Goal: Task Accomplishment & Management: Manage account settings

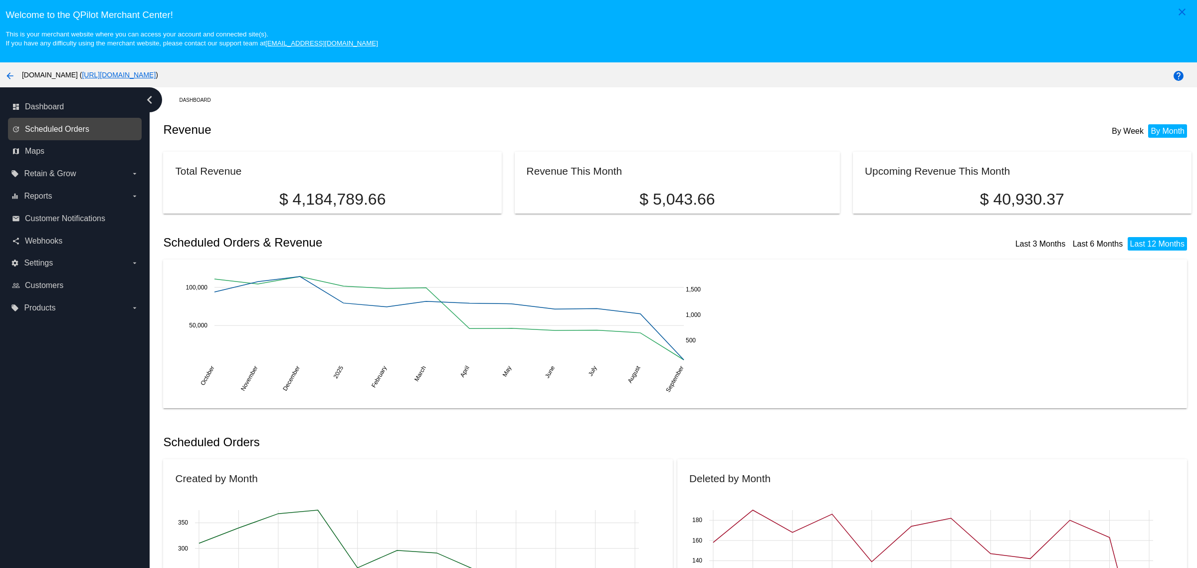
click at [71, 134] on span "Scheduled Orders" at bounding box center [57, 129] width 64 height 9
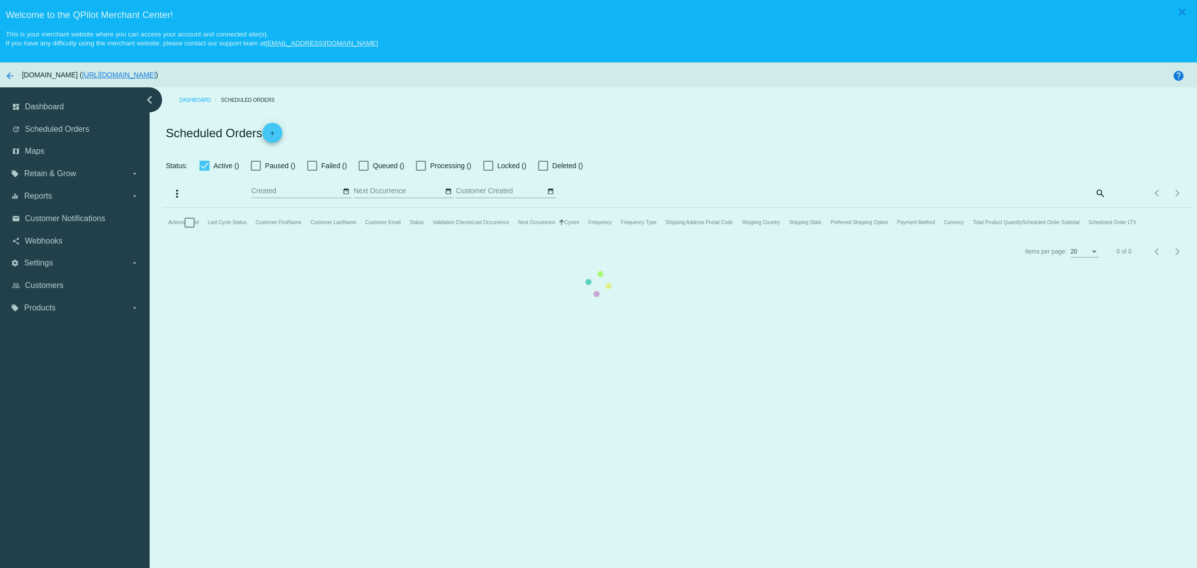
checkbox input "true"
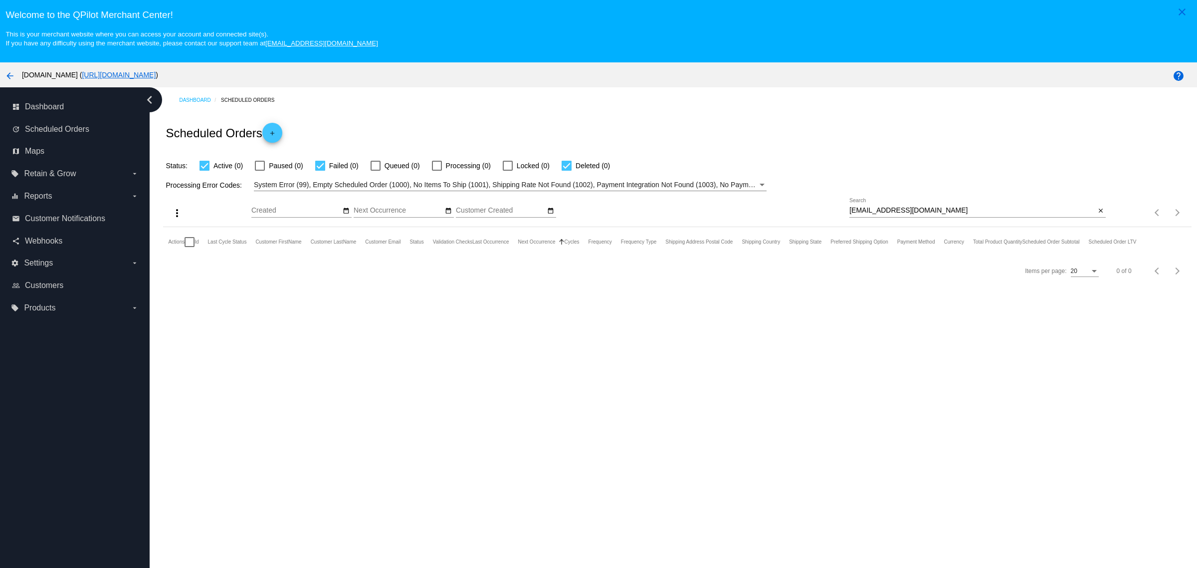
click at [967, 214] on input "[EMAIL_ADDRESS][DOMAIN_NAME]" at bounding box center [972, 210] width 246 height 8
paste input "goodrd59"
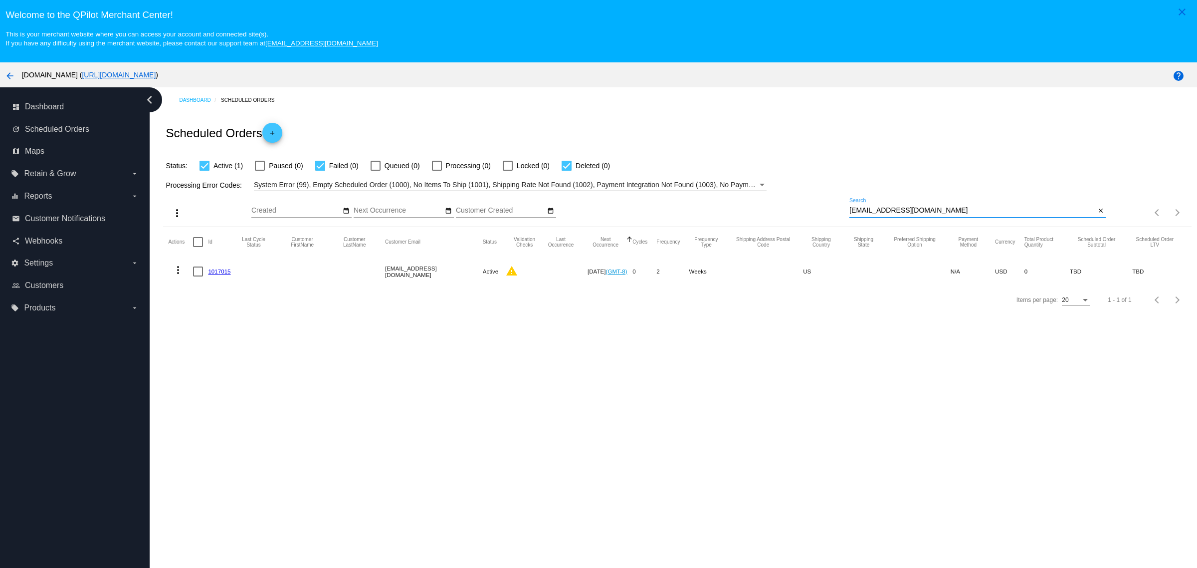
type input "[EMAIL_ADDRESS][DOMAIN_NAME]"
click at [179, 274] on mat-icon "more_vert" at bounding box center [178, 270] width 12 height 12
click at [240, 366] on button "edit View / Edit" at bounding box center [217, 371] width 99 height 24
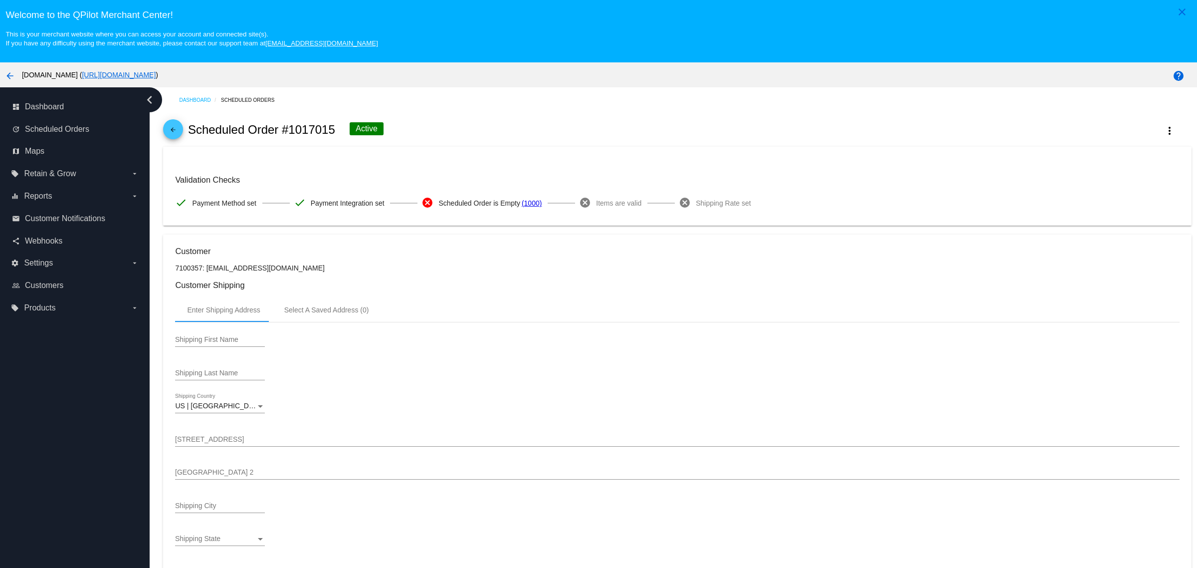
click at [163, 134] on link "arrow_back" at bounding box center [173, 129] width 20 height 20
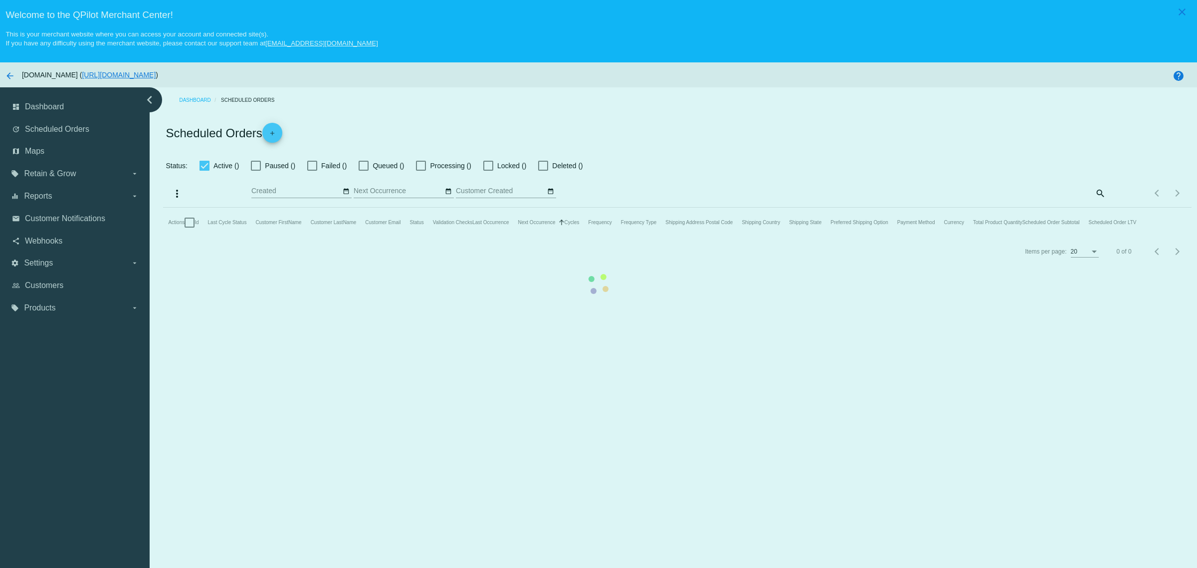
checkbox input "true"
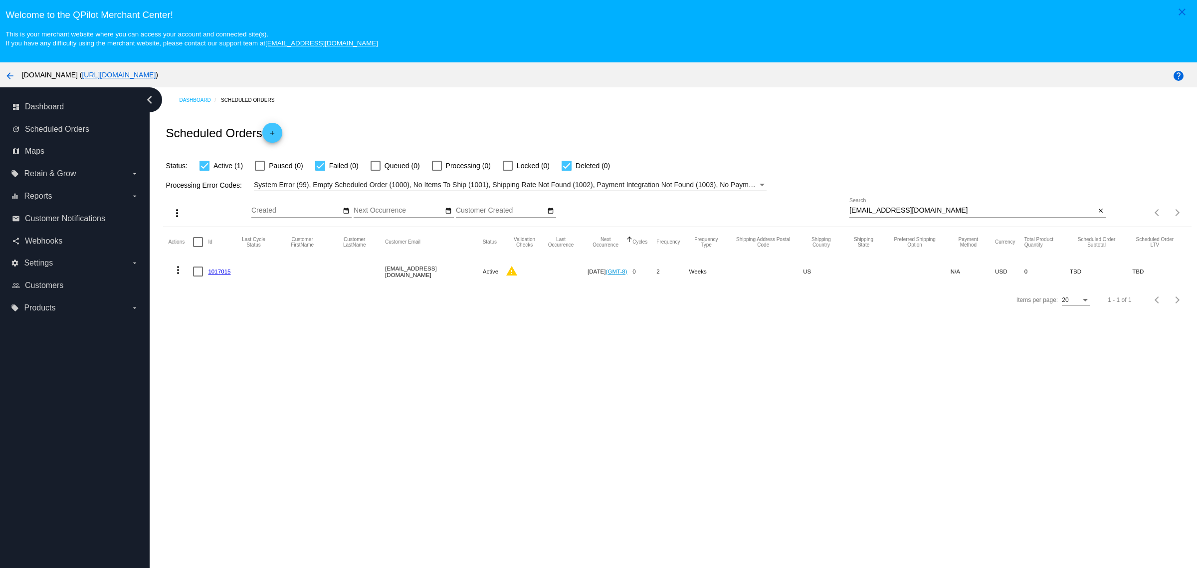
click at [185, 270] on button "more_vert" at bounding box center [178, 269] width 20 height 20
click at [213, 288] on button "info View Event Logs" at bounding box center [217, 291] width 99 height 12
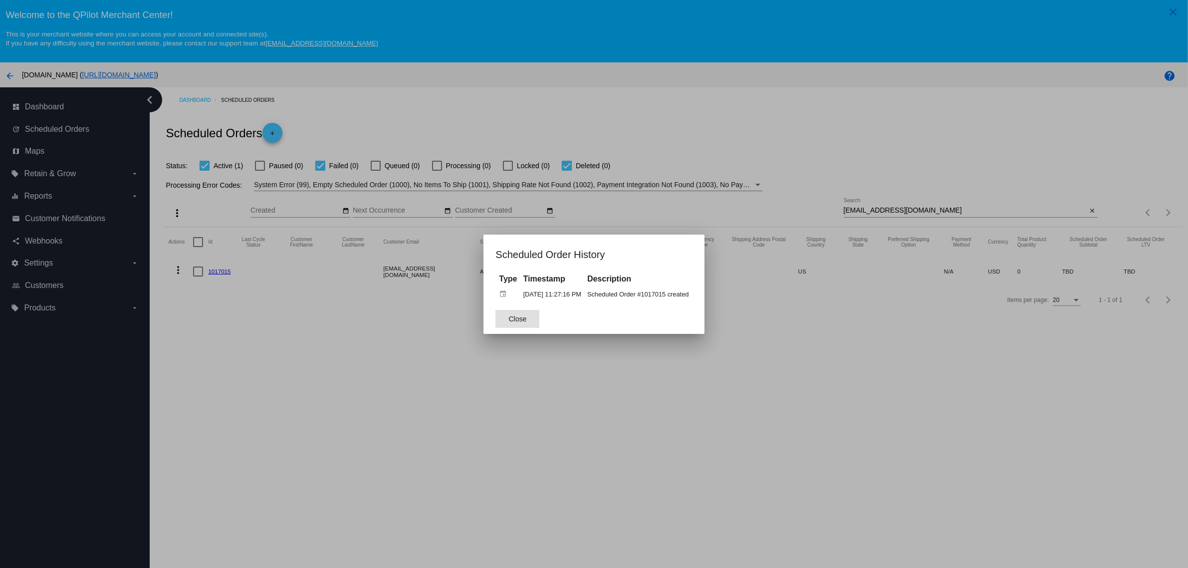
click at [908, 317] on div at bounding box center [594, 284] width 1188 height 568
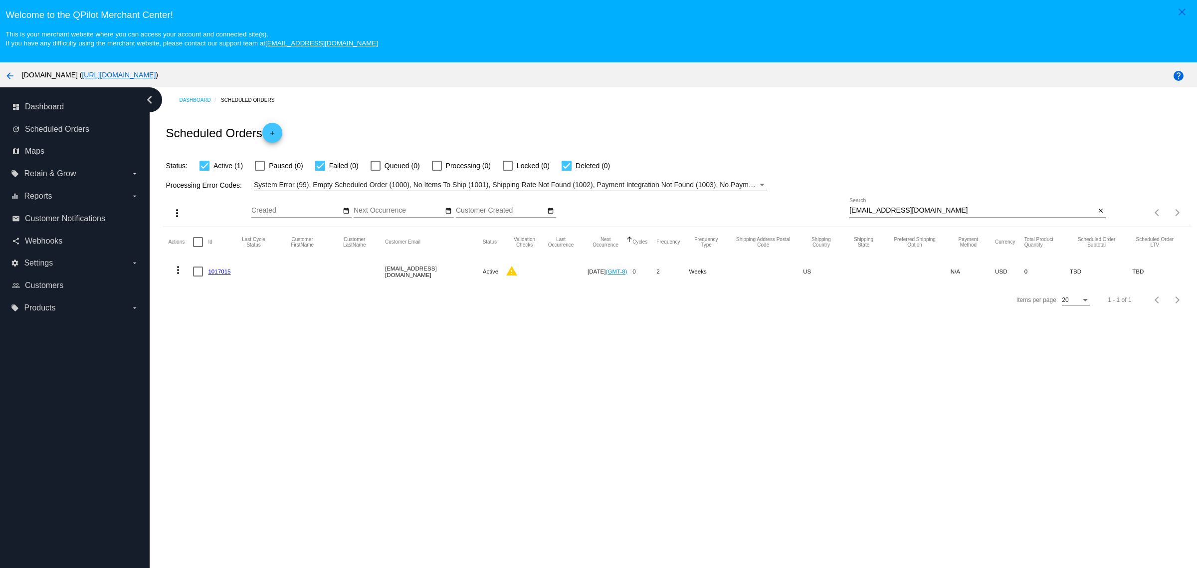
click at [171, 268] on button "more_vert" at bounding box center [178, 269] width 20 height 20
click at [235, 395] on button "delete Delete" at bounding box center [217, 395] width 99 height 24
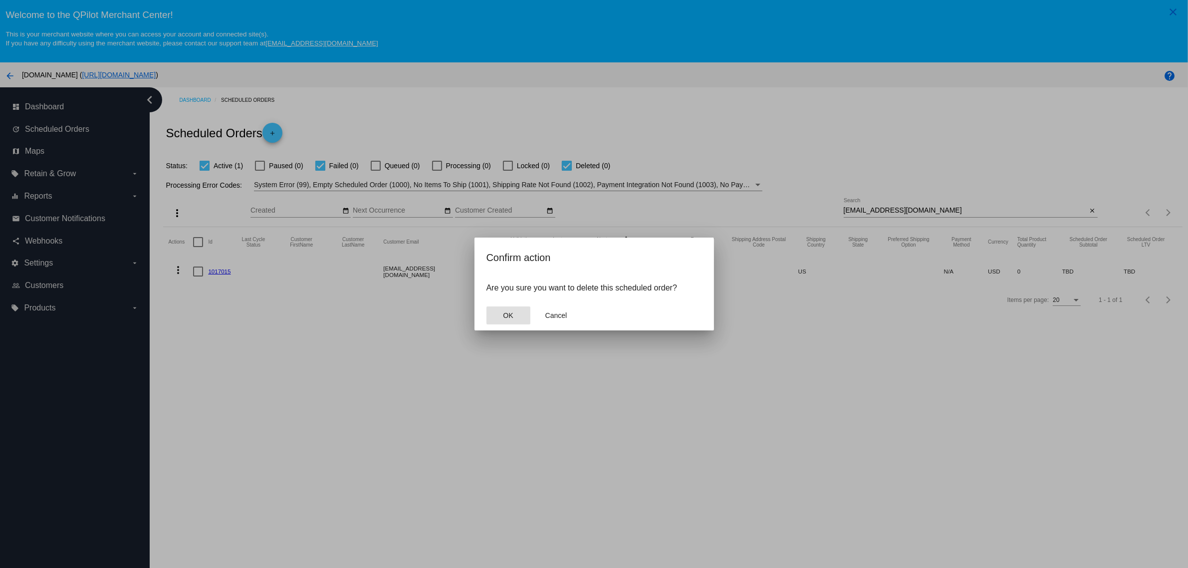
click at [505, 313] on span "OK" at bounding box center [508, 315] width 10 height 8
